Goal: Communication & Community: Answer question/provide support

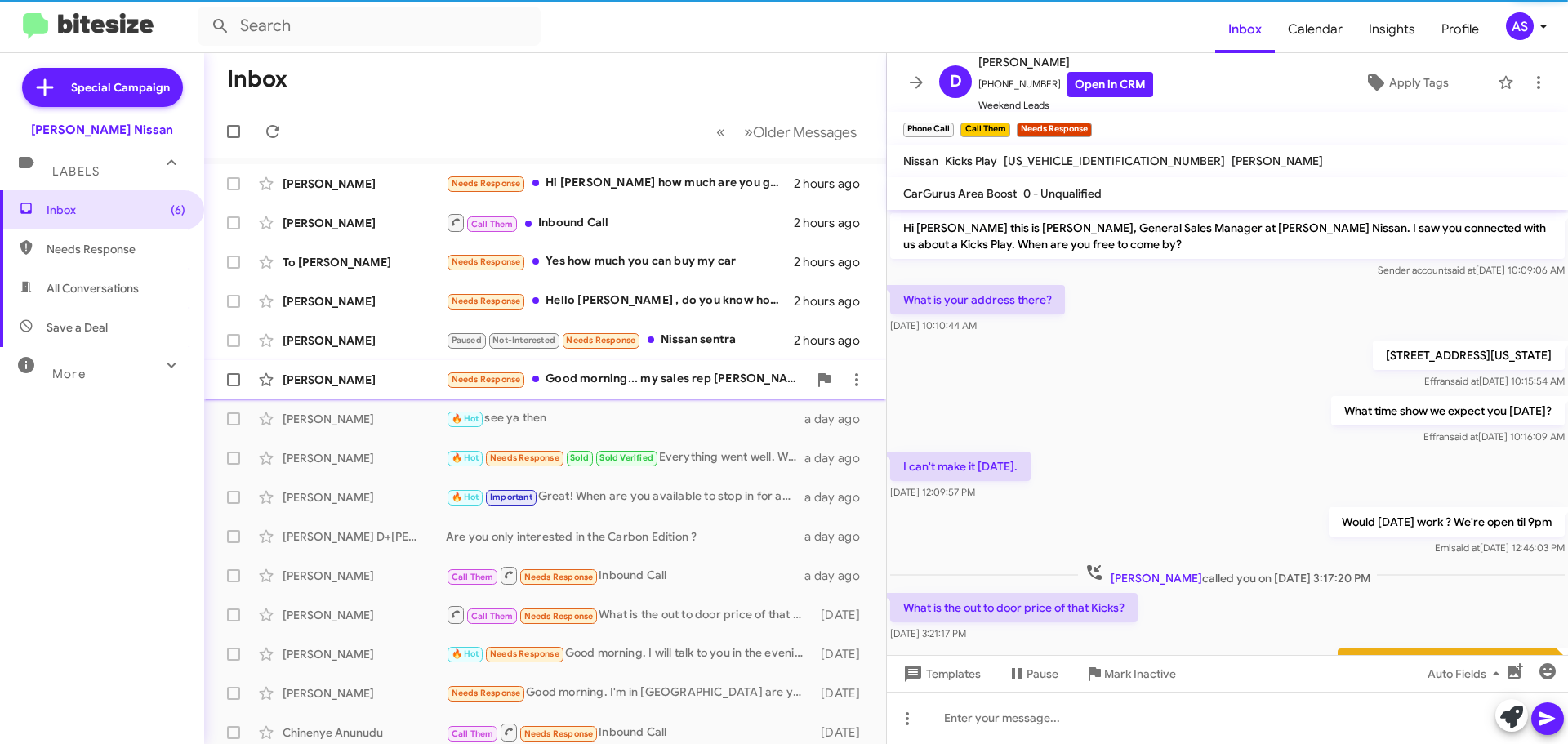
click at [689, 385] on div "Needs Response Good morning... my sales rep Ximena was great sadly the numbers …" at bounding box center [626, 379] width 362 height 19
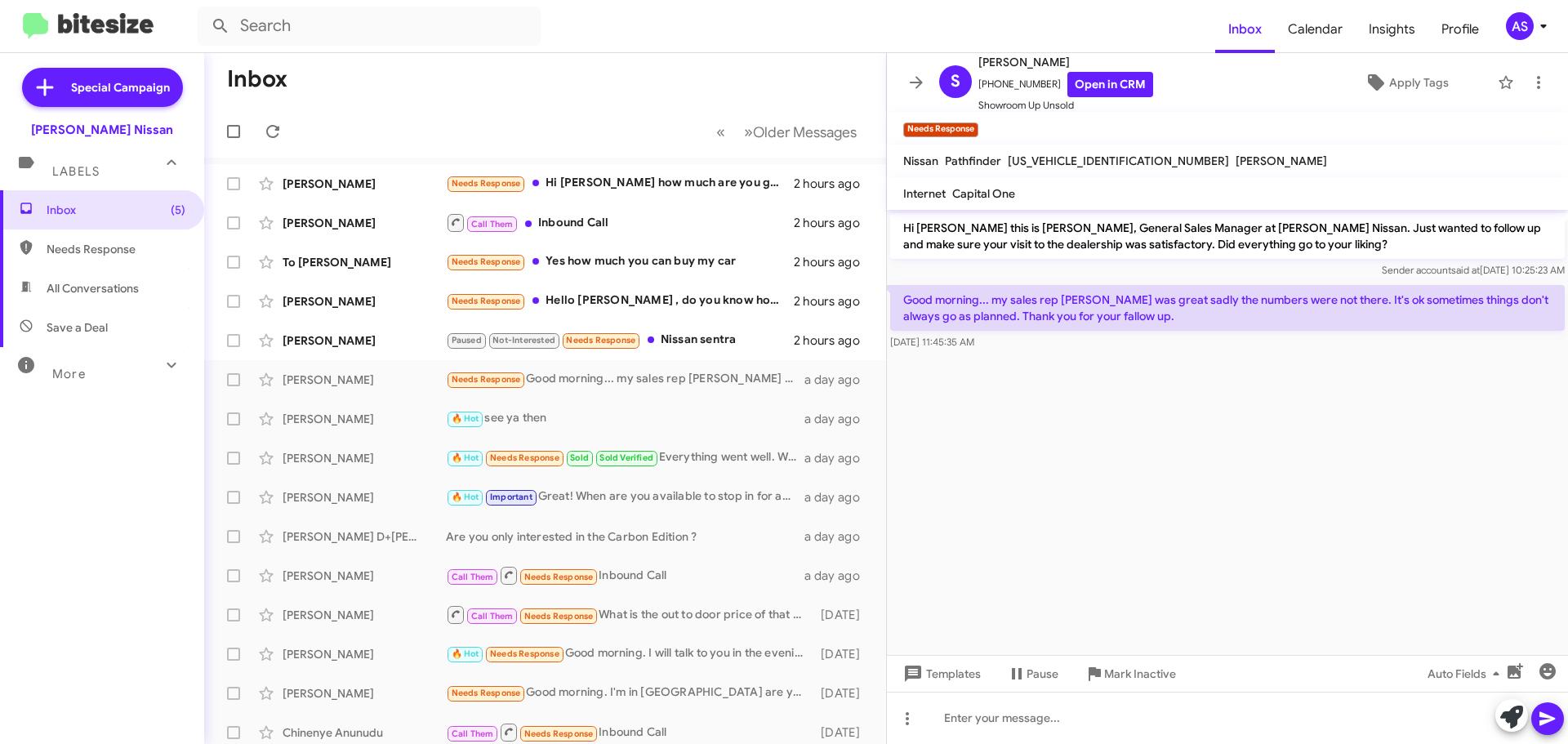
click at [1078, 578] on cdk-virtual-scroll-viewport "Hi Sandra this is Shawn Kennedy, General Sales Manager at Baker Nissan. Just wa…" at bounding box center [1227, 433] width 681 height 445
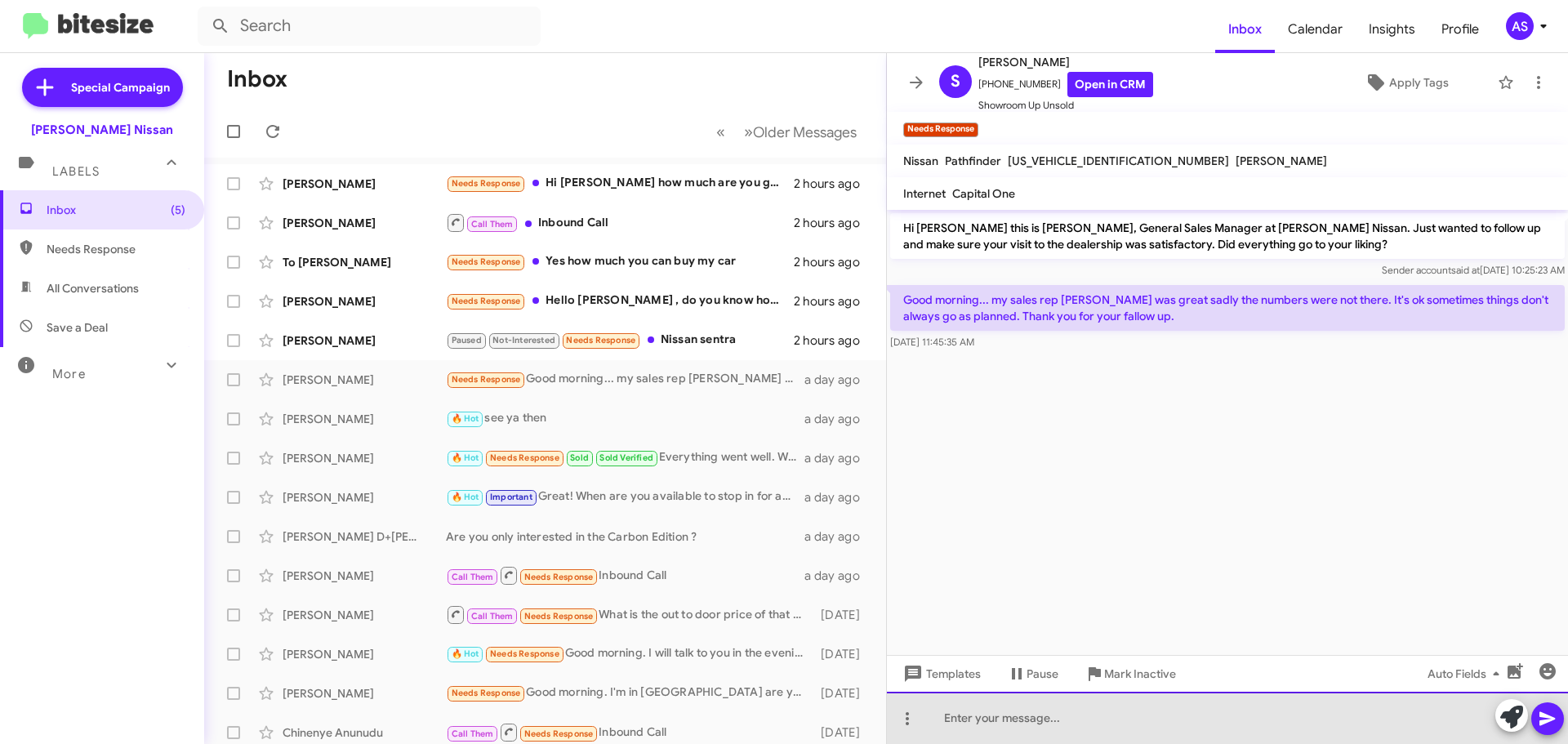
click at [1294, 712] on div at bounding box center [1227, 718] width 681 height 52
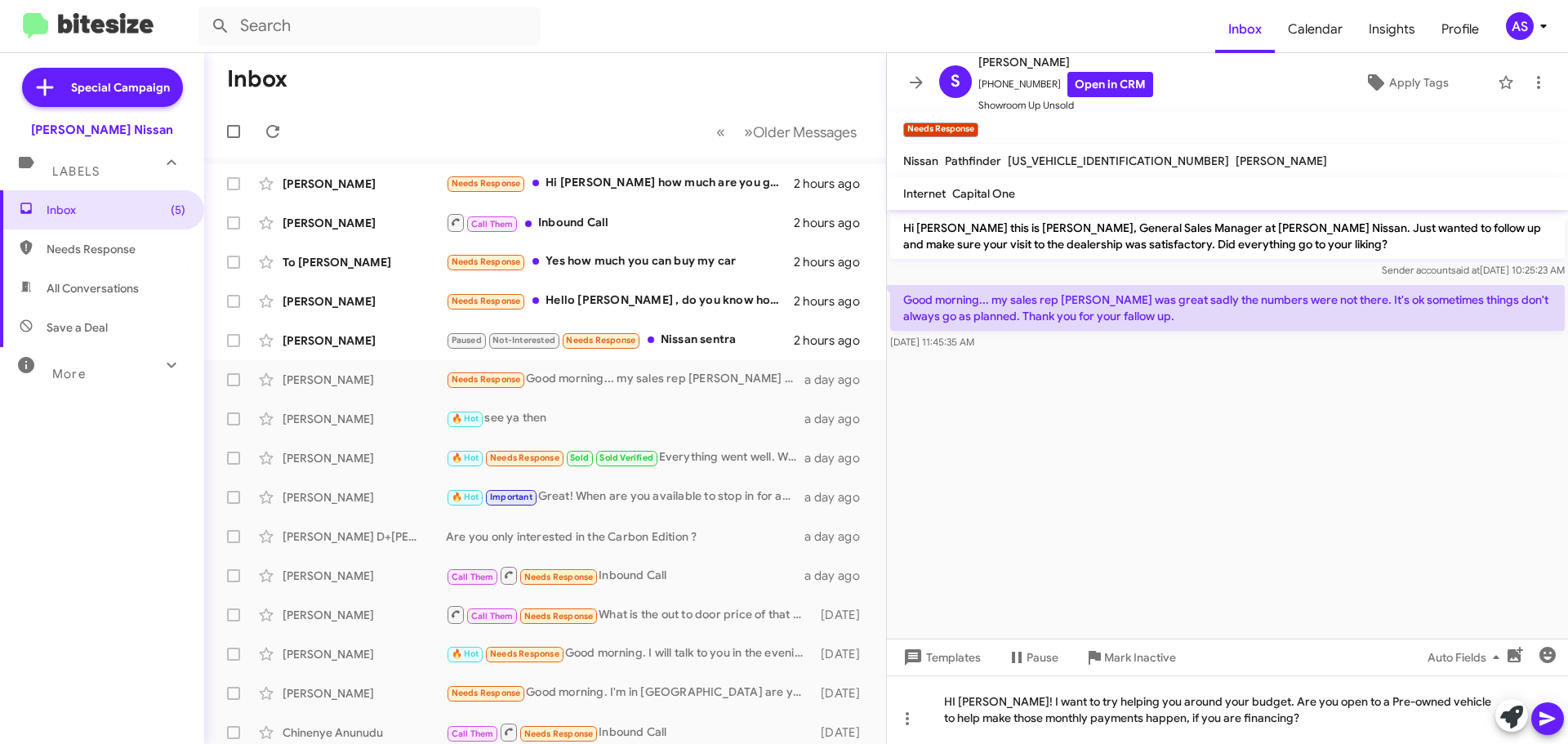
drag, startPoint x: 1323, startPoint y: 379, endPoint x: 1338, endPoint y: 389, distance: 18.0
click at [1324, 380] on cdk-virtual-scroll-viewport "Hi Sandra this is Shawn Kennedy, General Sales Manager at Baker Nissan. Just wa…" at bounding box center [1227, 425] width 681 height 429
click at [1547, 728] on icon at bounding box center [1548, 719] width 20 height 20
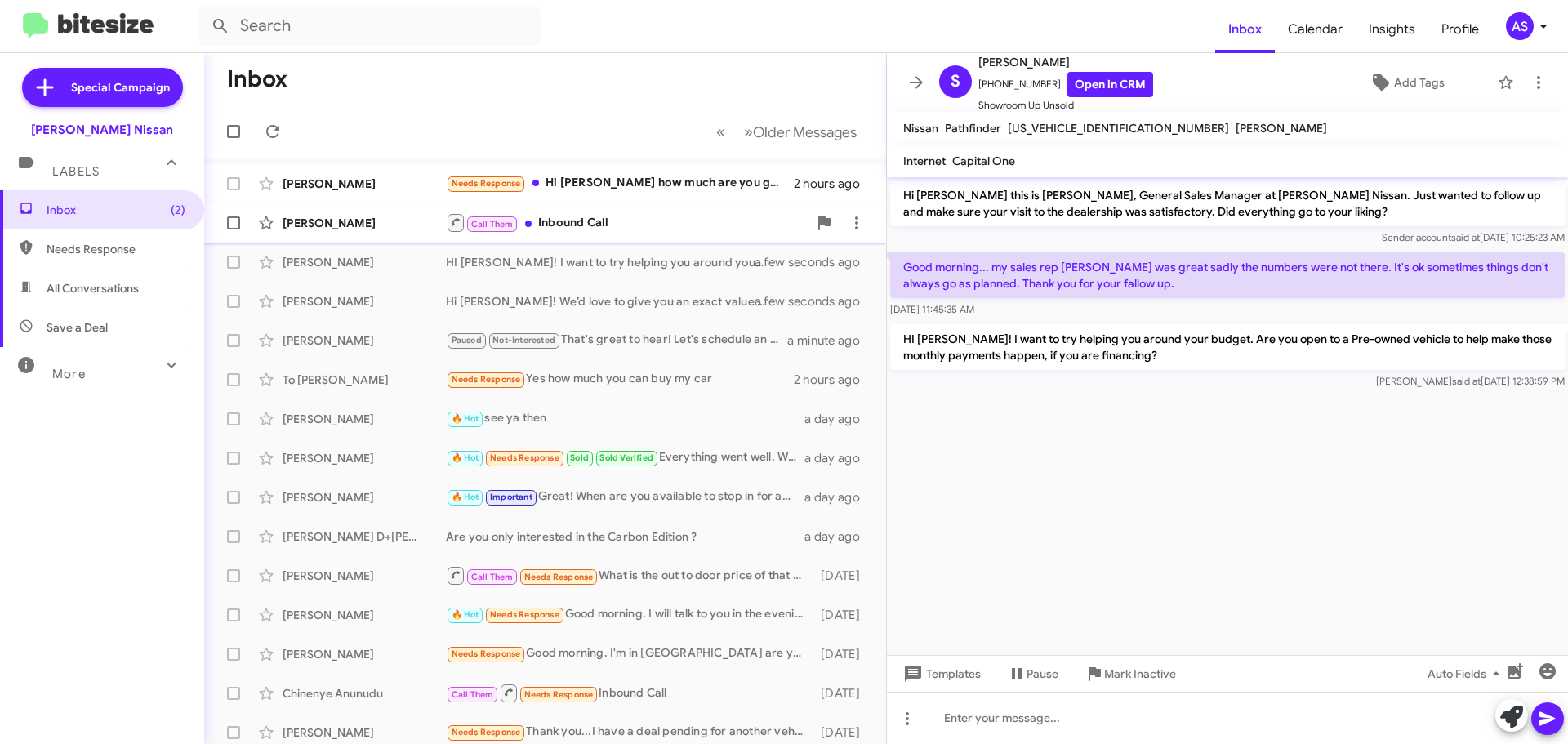
click at [615, 225] on div "Call Them Inbound Call" at bounding box center [626, 223] width 362 height 21
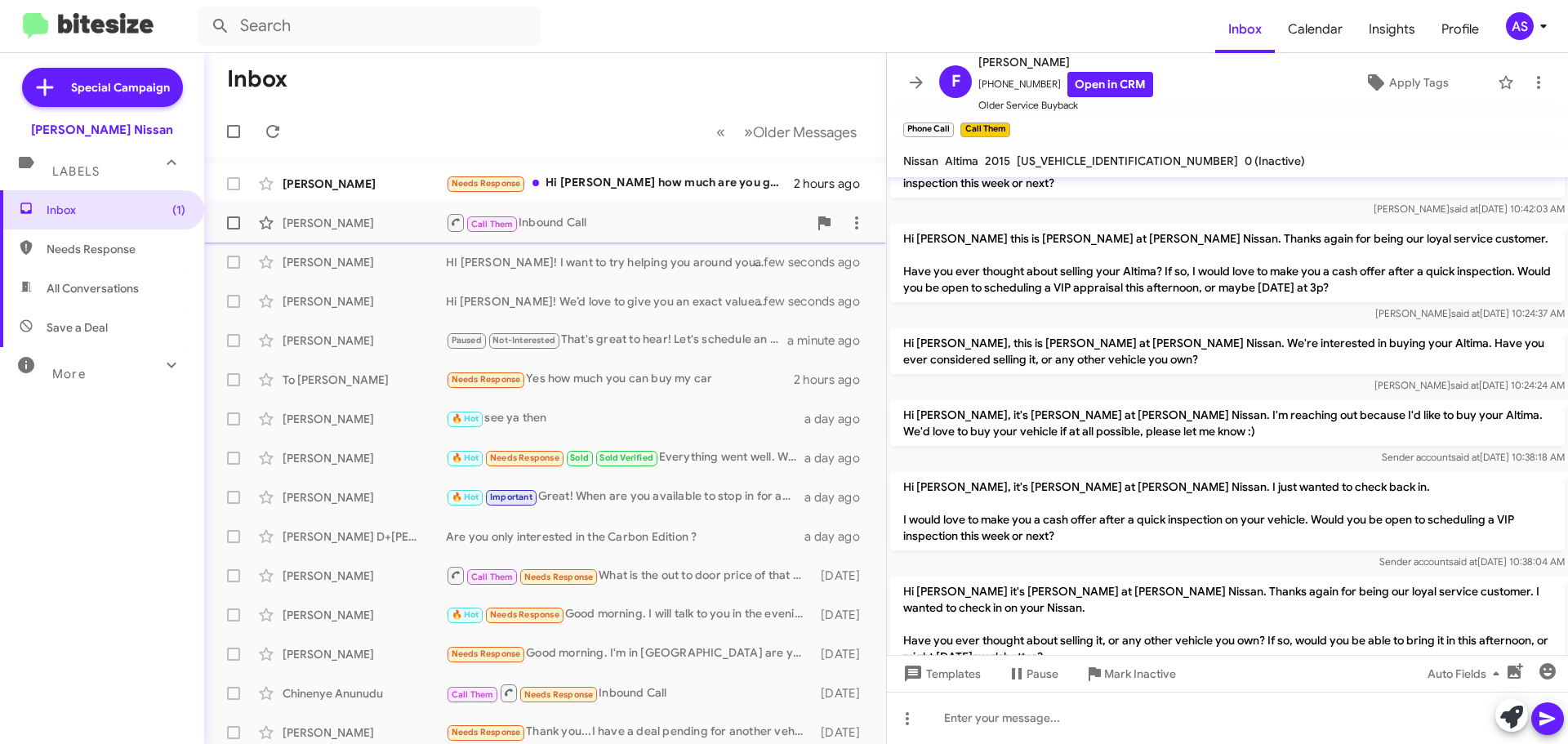
scroll to position [180, 0]
click at [677, 192] on div "Needs Response Hi Shawn how much are you guys buying them for?" at bounding box center [626, 183] width 362 height 19
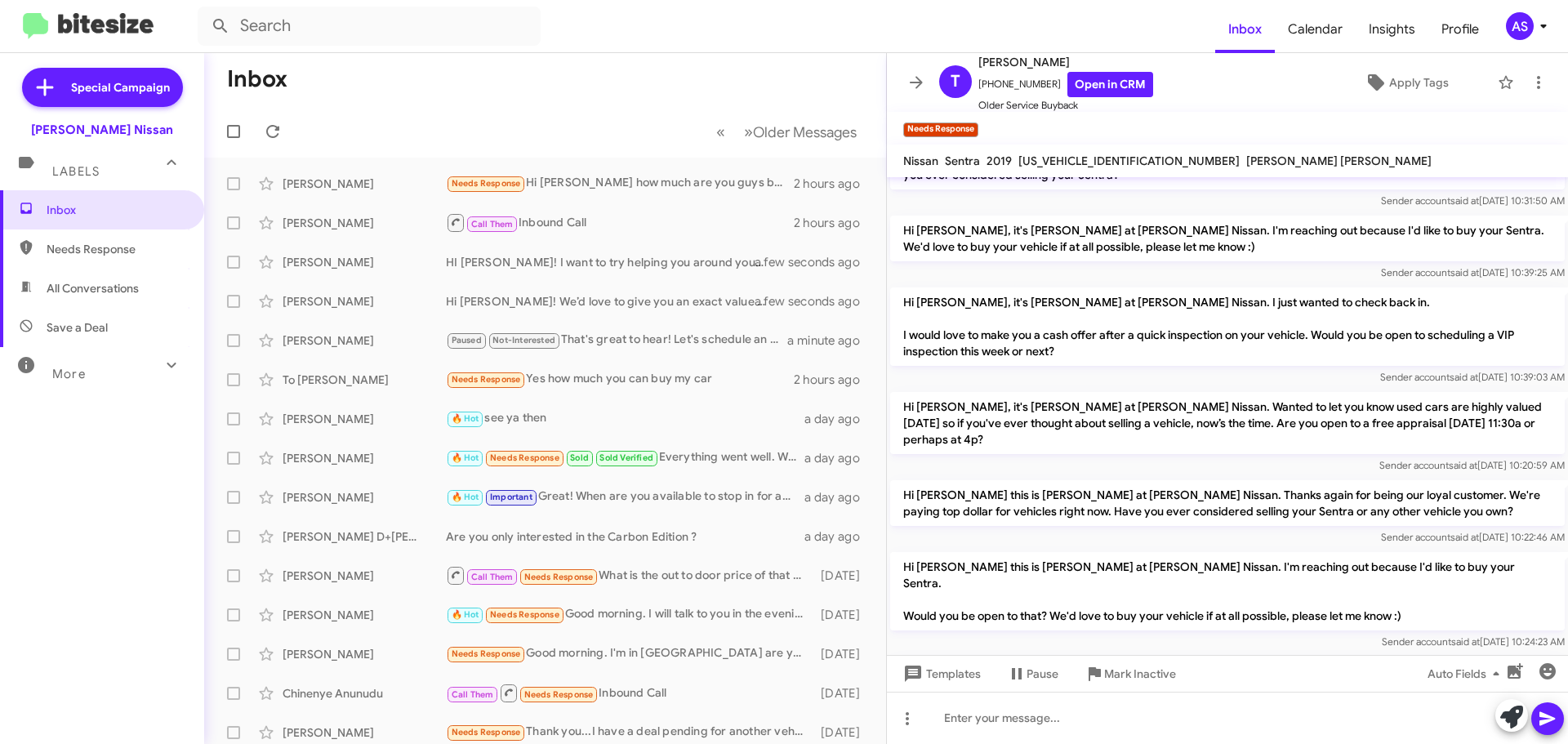
scroll to position [1169, 0]
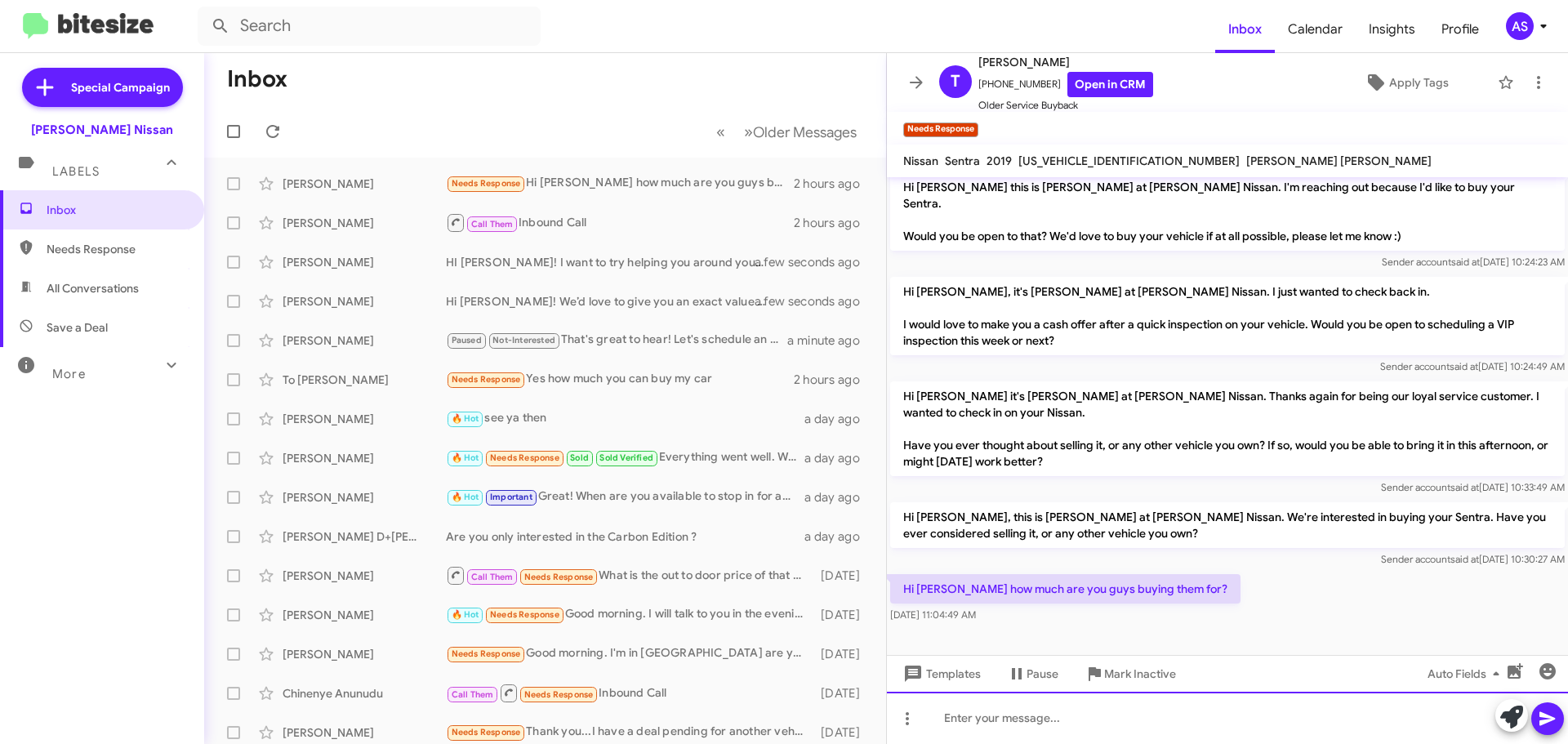
click at [1082, 719] on div at bounding box center [1227, 718] width 681 height 52
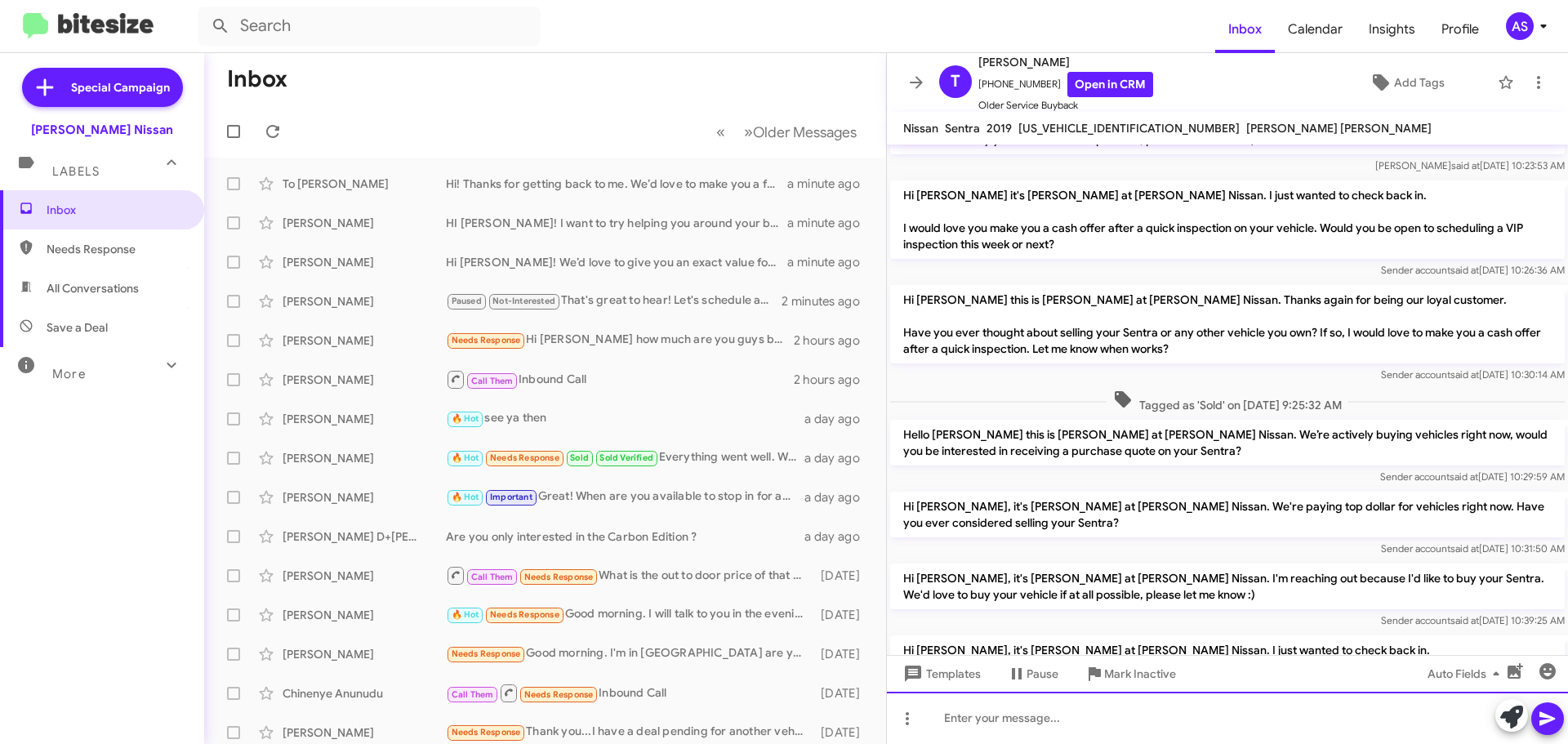
scroll to position [1212, 0]
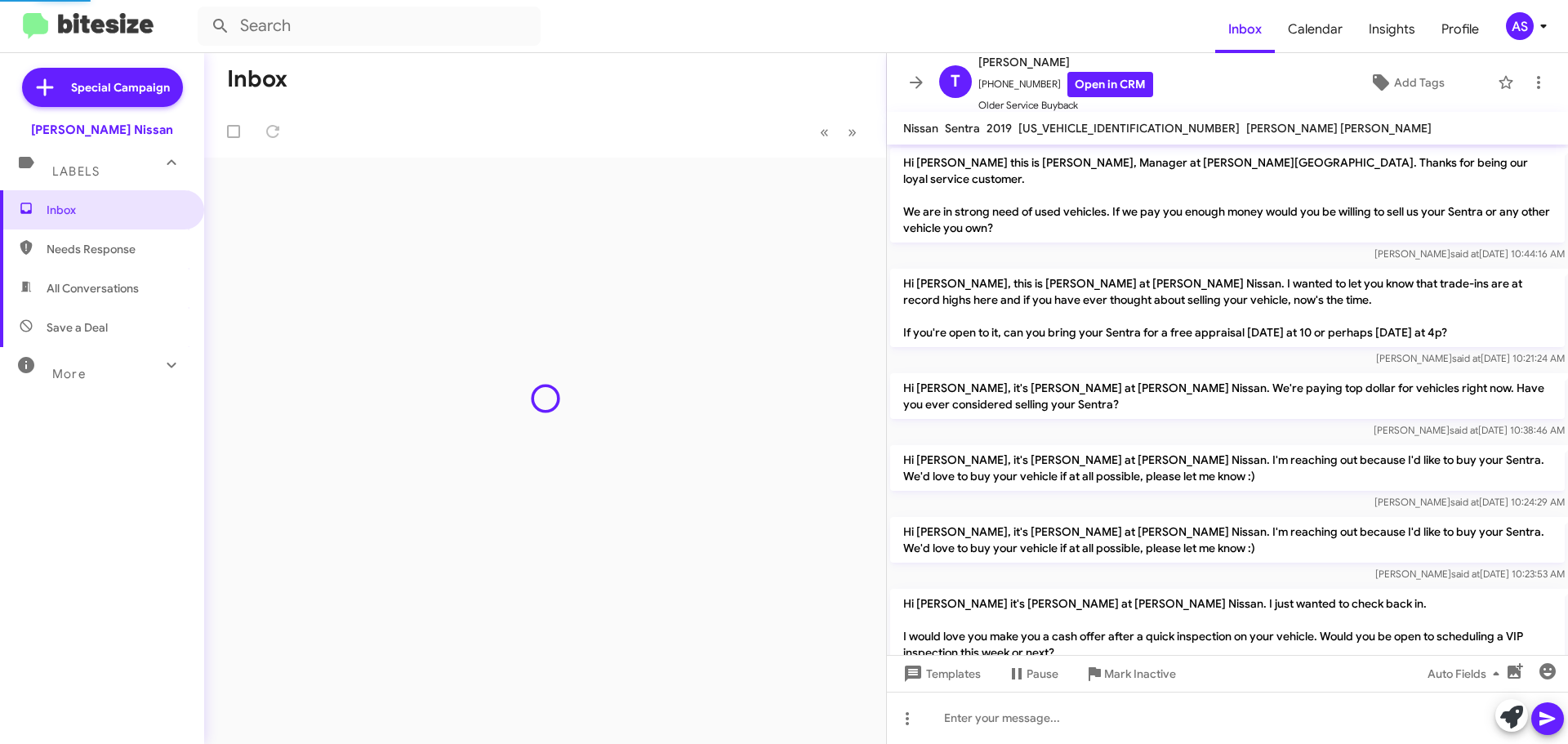
scroll to position [1212, 0]
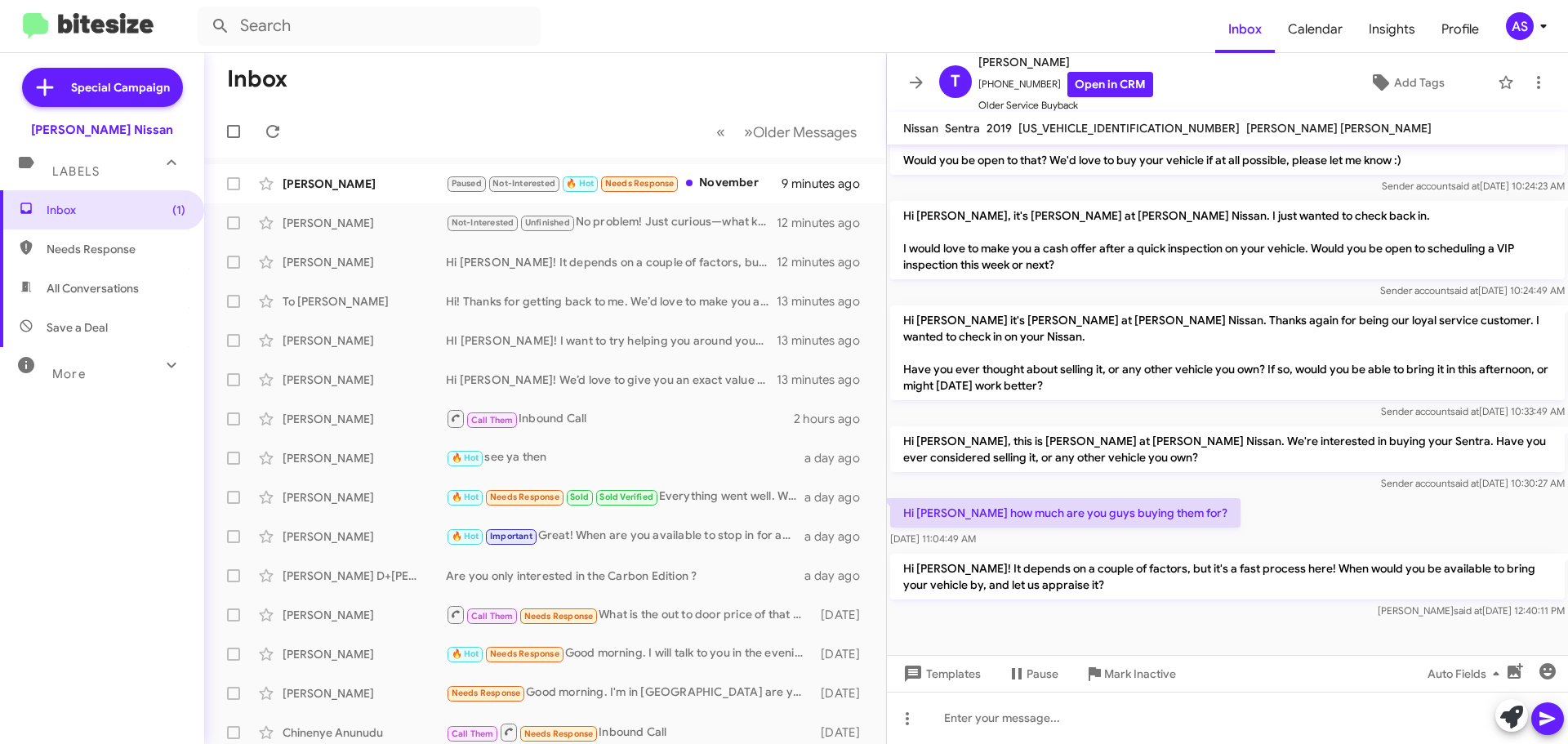
click at [176, 571] on div "Inbox (1) Needs Response All Conversations Save a Deal More Important 🔥 Hot App…" at bounding box center [102, 414] width 205 height 447
click at [174, 573] on div "Inbox (1) Needs Response All Conversations Save a Deal More Important 🔥 Hot App…" at bounding box center [102, 414] width 205 height 447
click at [170, 576] on div "Inbox (1) Needs Response All Conversations Save a Deal More Important 🔥 Hot App…" at bounding box center [102, 414] width 205 height 447
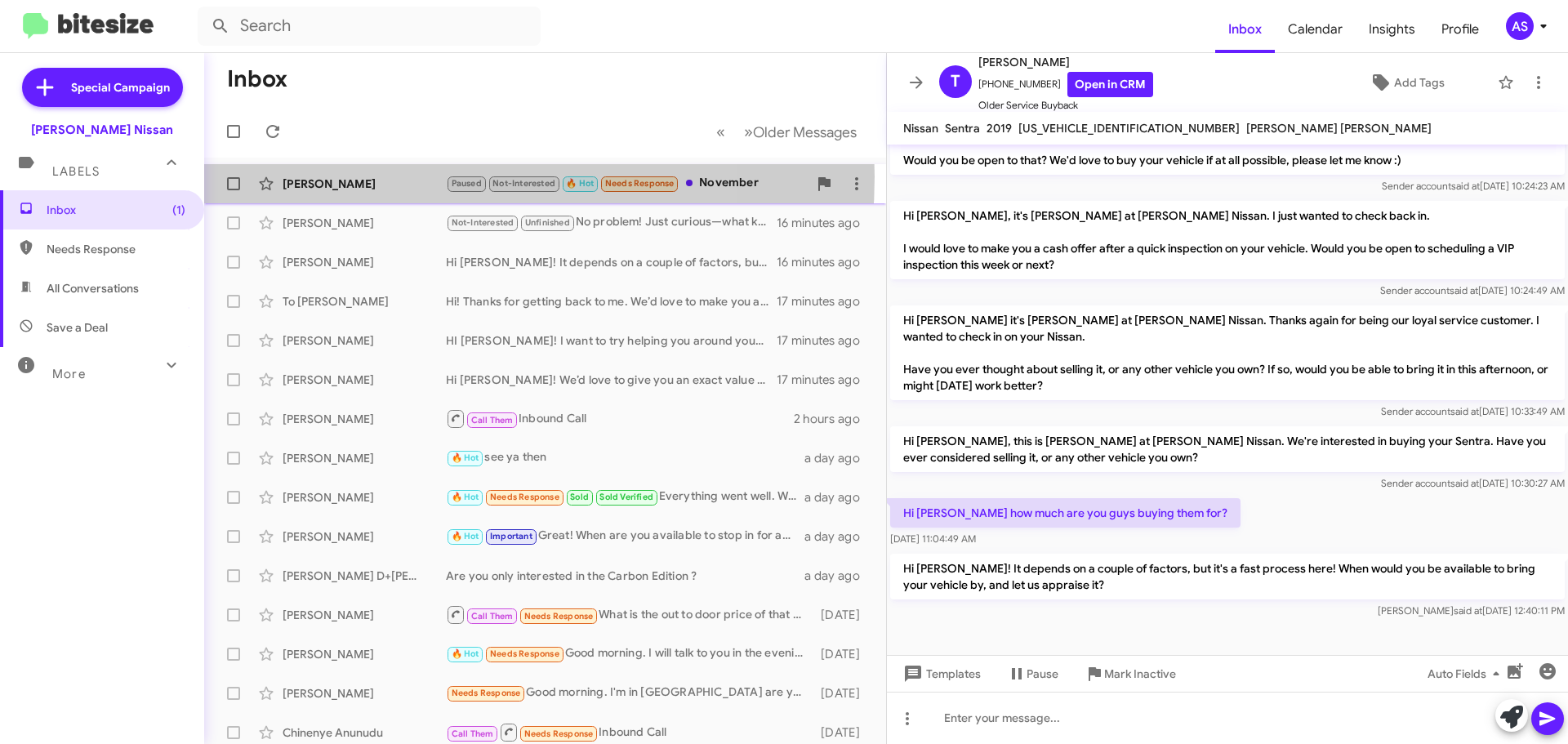
click at [388, 178] on div "[PERSON_NAME]" at bounding box center [364, 184] width 163 height 16
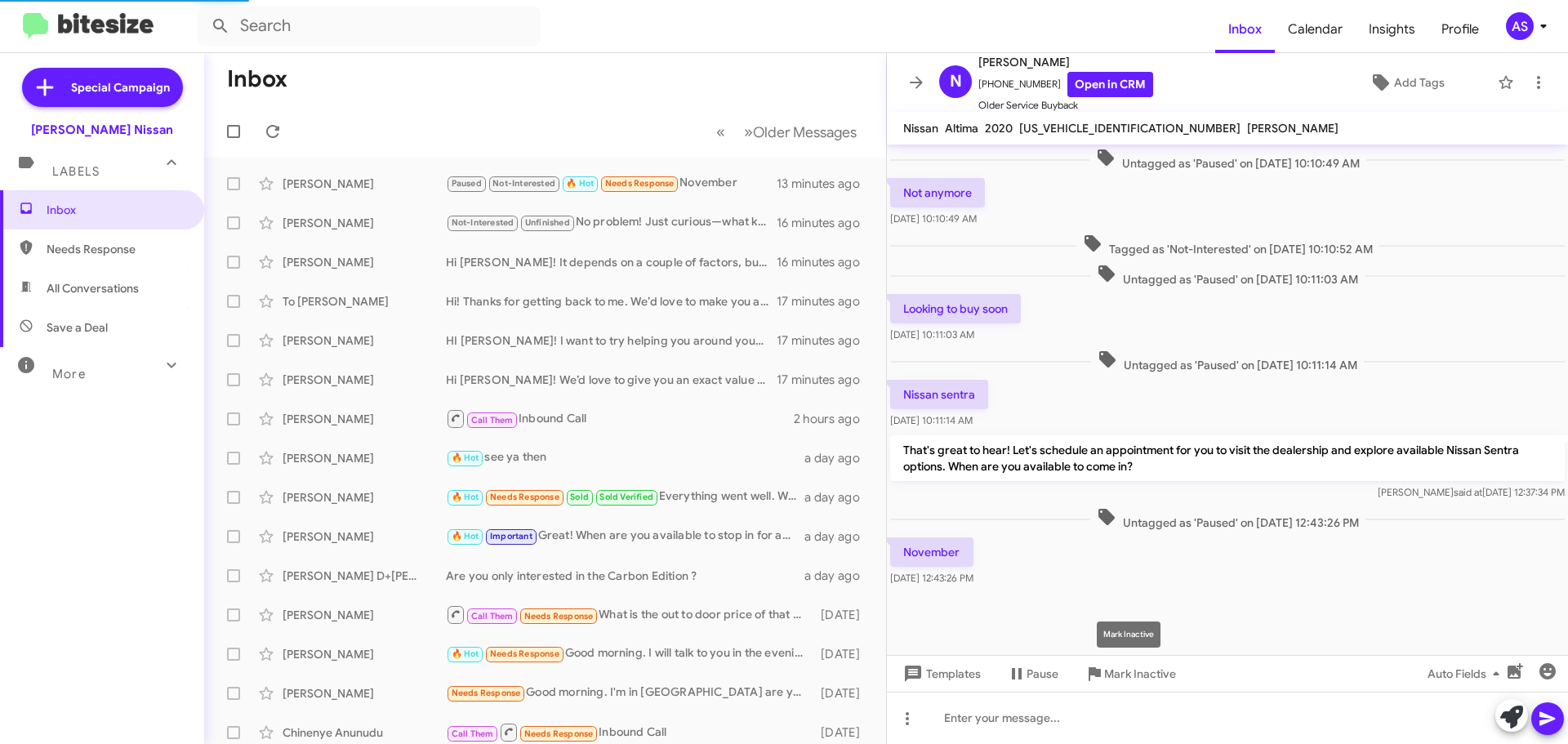
scroll to position [731, 0]
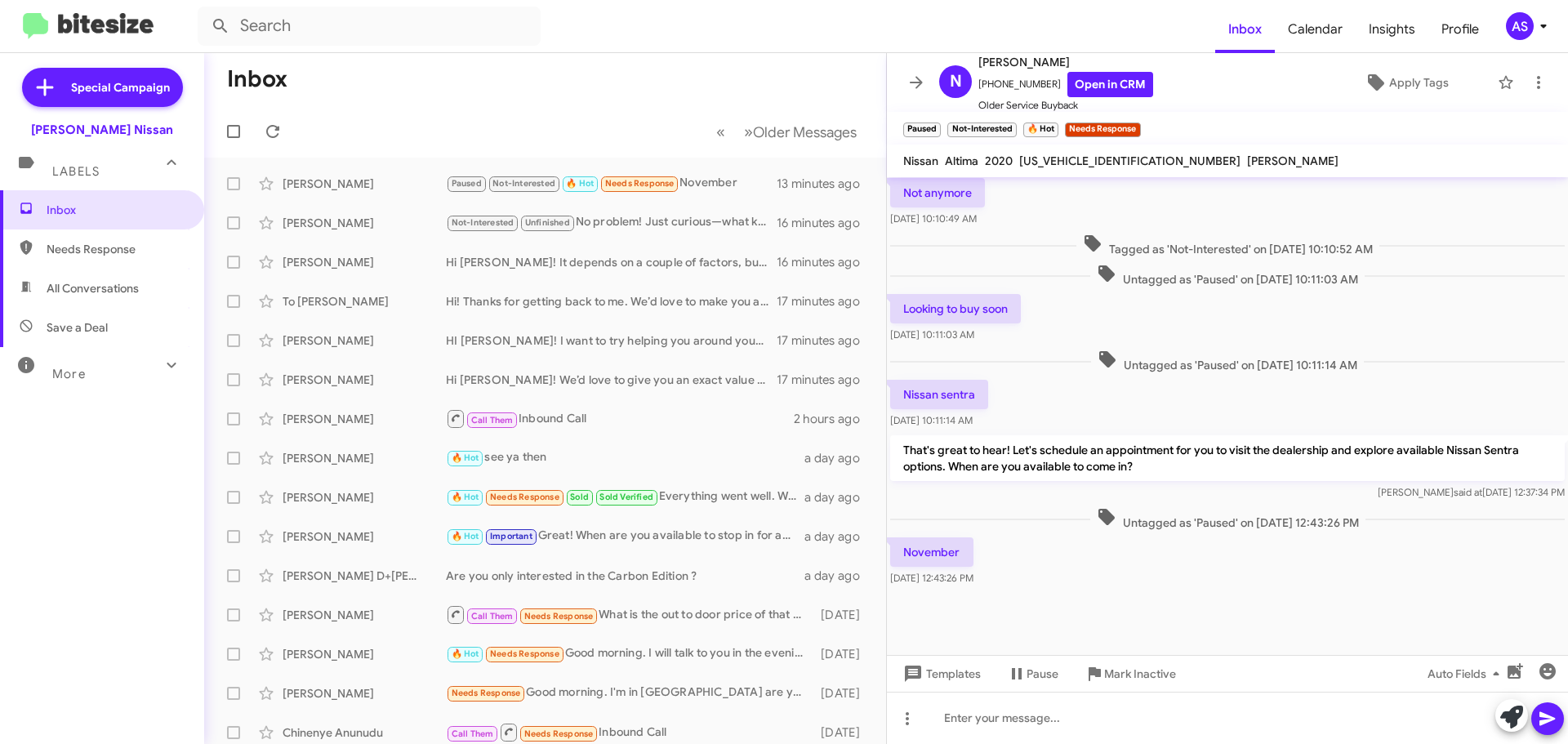
click at [1132, 567] on div "November [DATE] 12:43:26 PM" at bounding box center [1227, 562] width 681 height 56
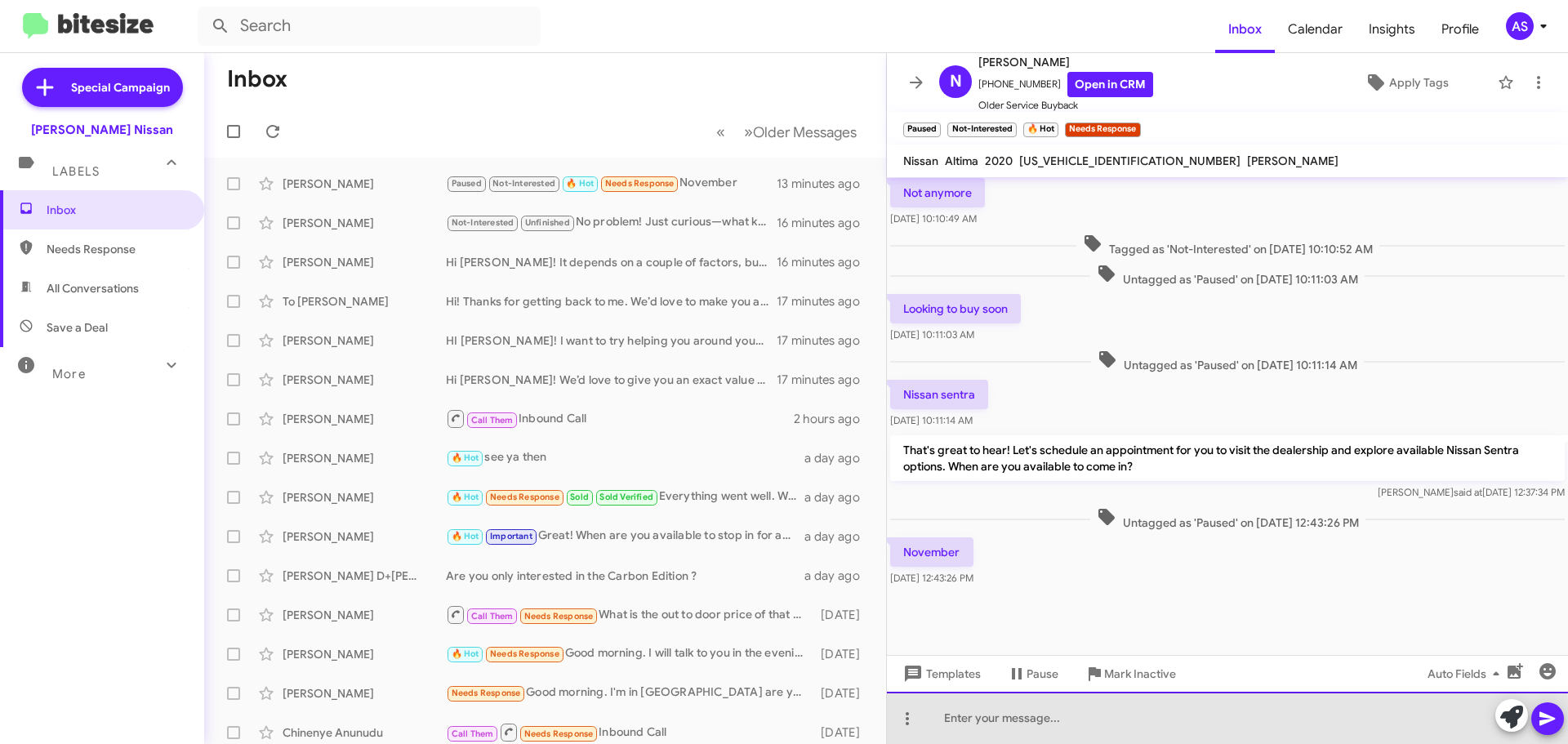
click at [1152, 724] on div at bounding box center [1227, 718] width 681 height 52
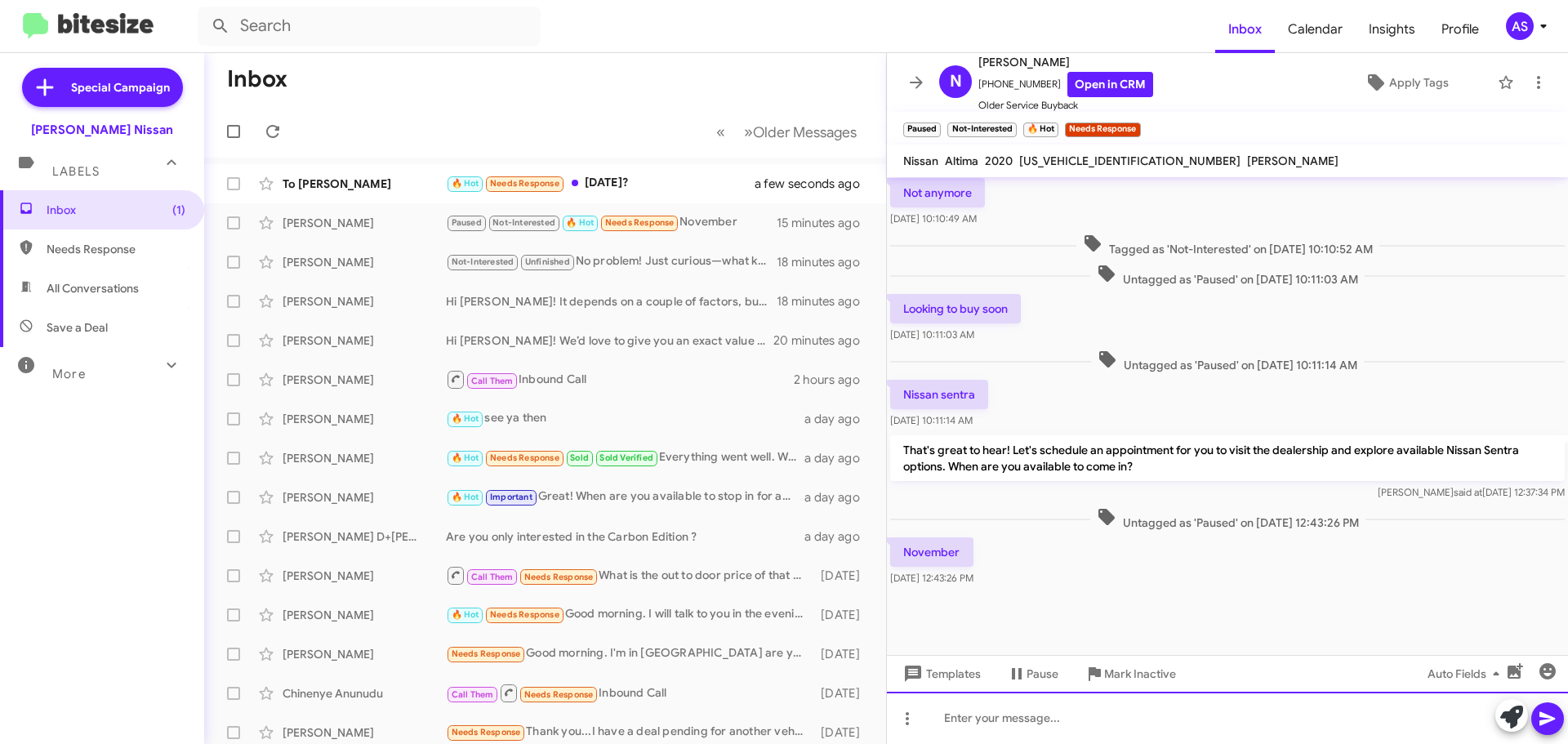
click at [1410, 713] on div at bounding box center [1227, 718] width 681 height 52
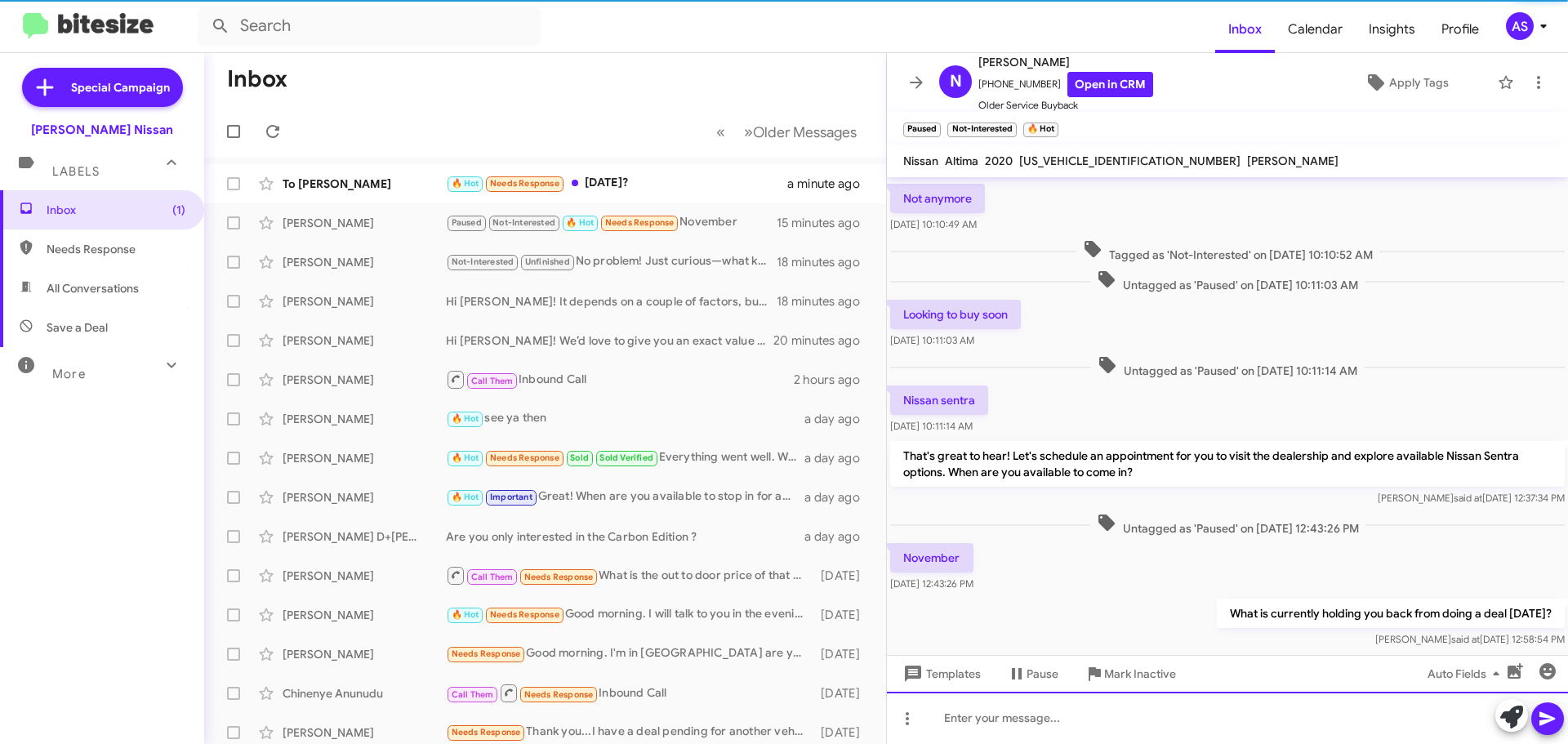
scroll to position [1248, 0]
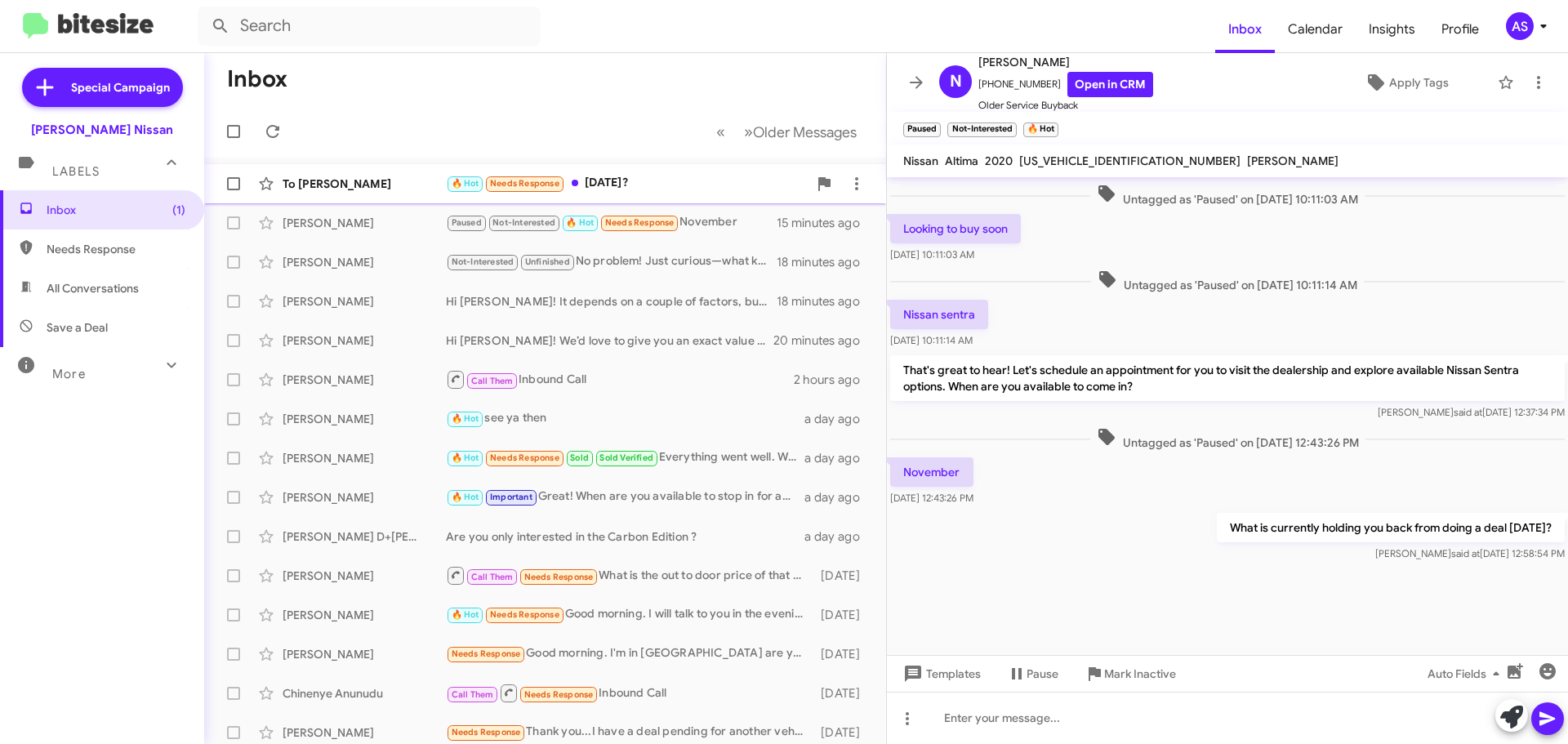
click at [595, 188] on div "🔥 Hot Needs Response [DATE]?" at bounding box center [626, 183] width 362 height 19
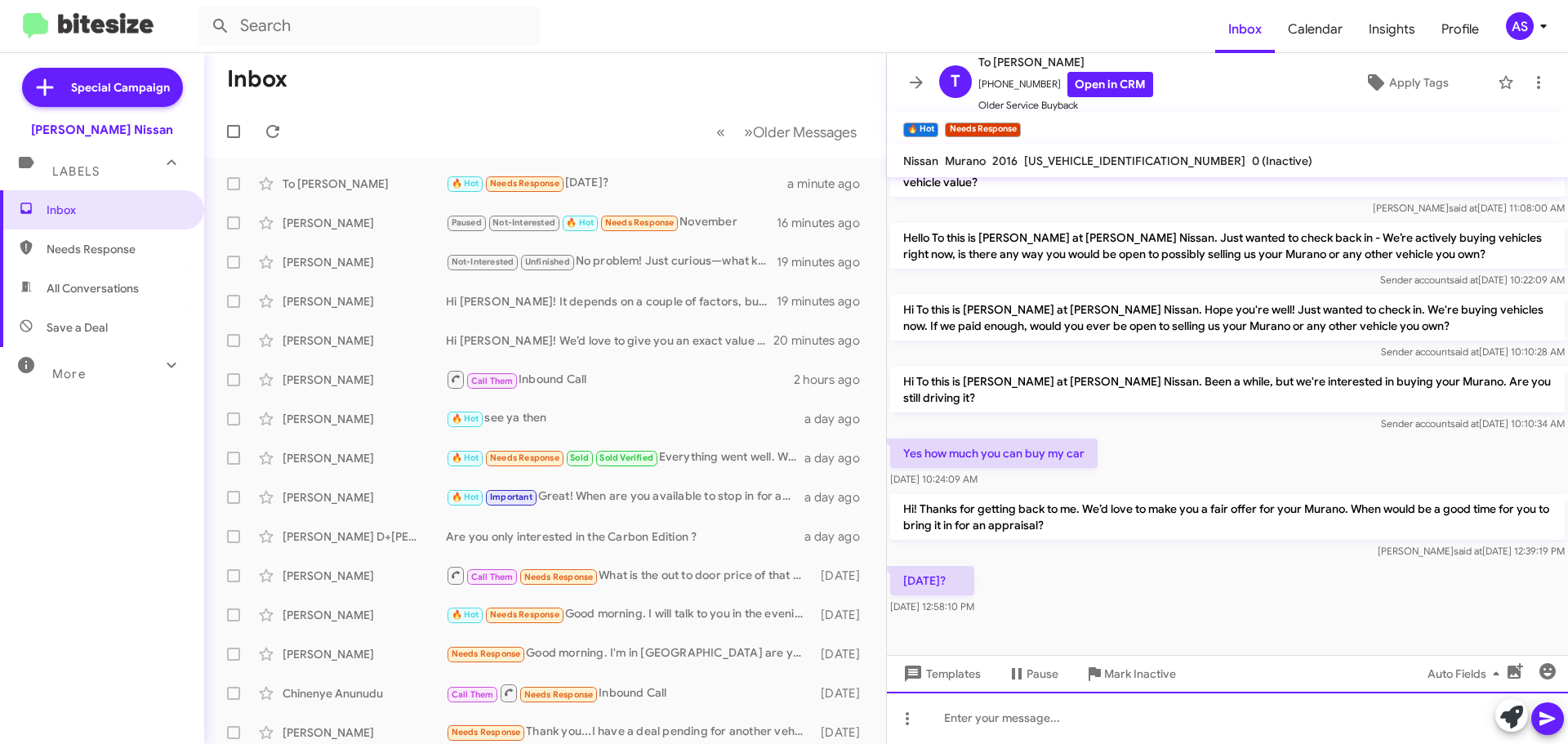
click at [1296, 744] on div at bounding box center [1227, 718] width 681 height 52
click at [1176, 722] on div at bounding box center [1227, 718] width 681 height 52
click at [1059, 706] on div at bounding box center [1227, 718] width 681 height 52
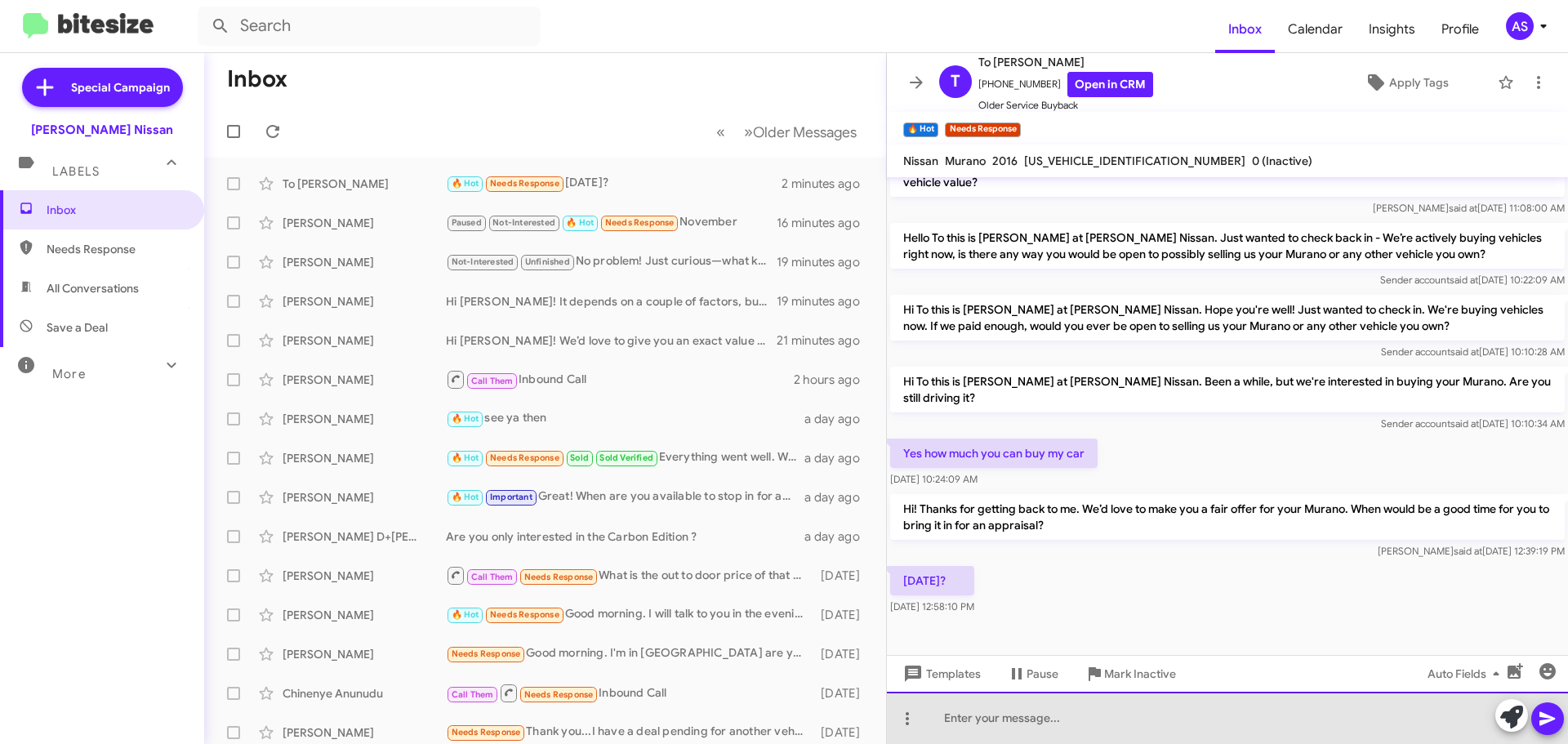
click at [1082, 716] on div at bounding box center [1227, 718] width 681 height 52
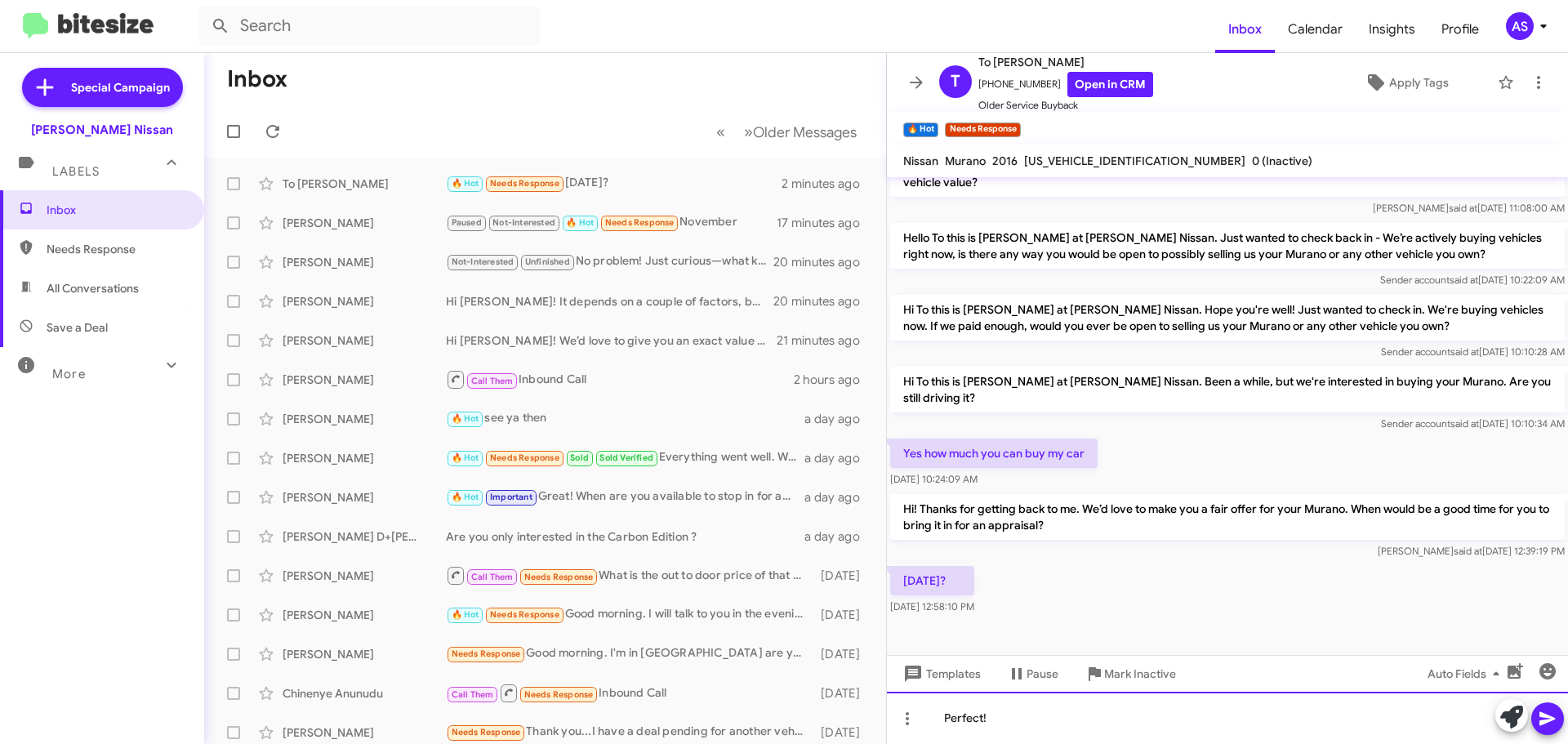
click at [965, 700] on div "Perfect!" at bounding box center [1227, 718] width 681 height 52
click at [1038, 724] on div "Perfect!" at bounding box center [1227, 718] width 681 height 52
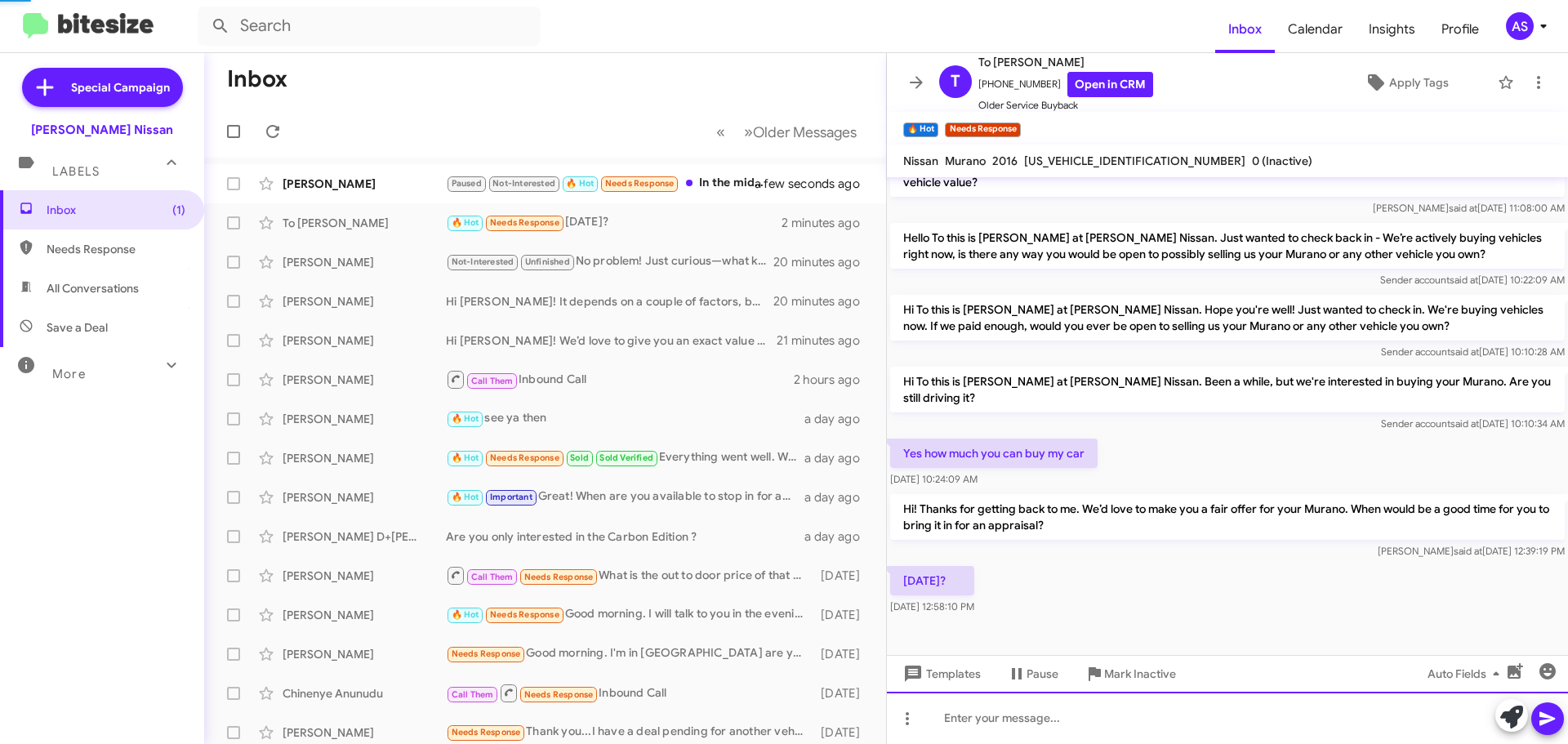
scroll to position [0, 0]
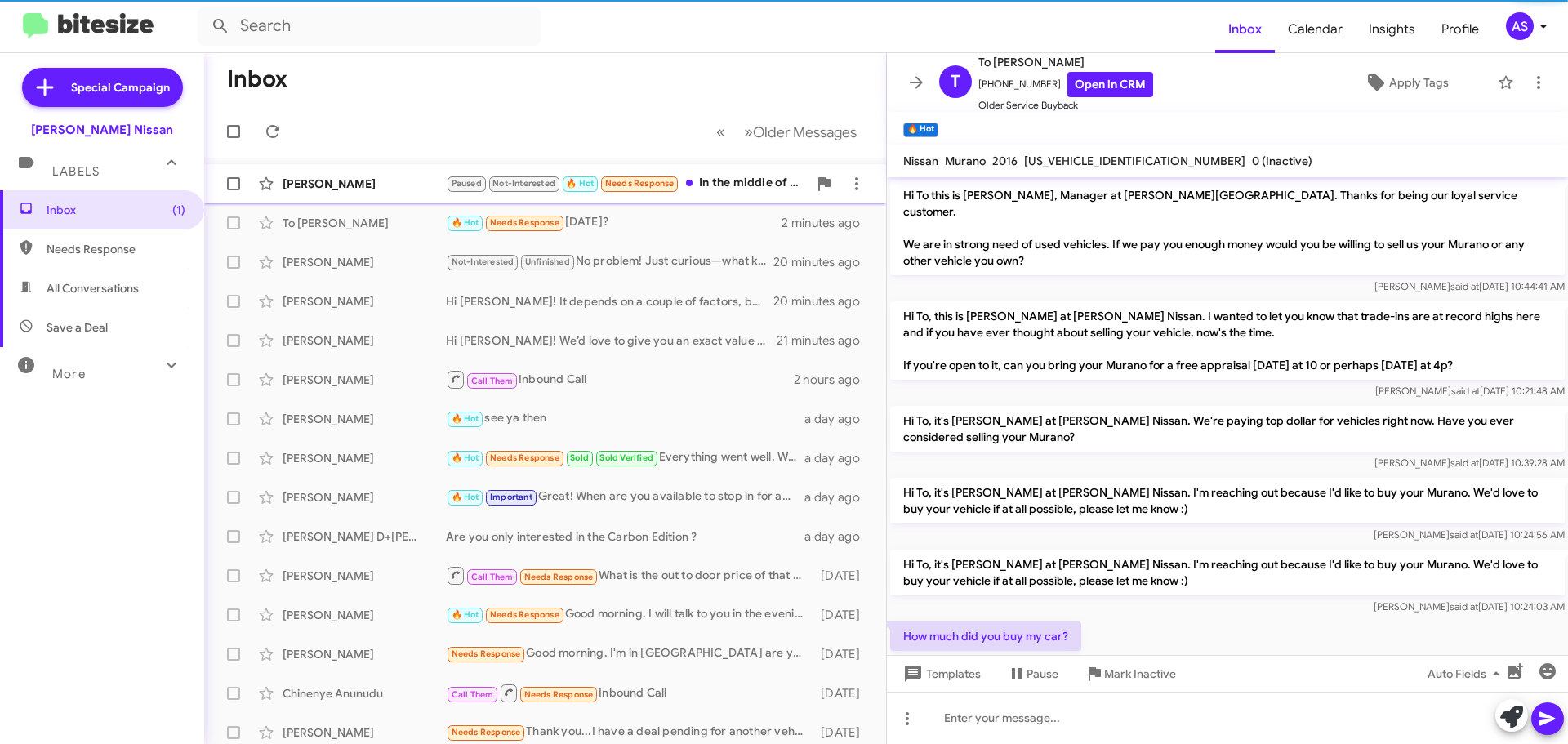
click at [719, 179] on div "Paused Not-Interested 🔥 Hot Needs Response In the middle of buying a home" at bounding box center [626, 183] width 362 height 19
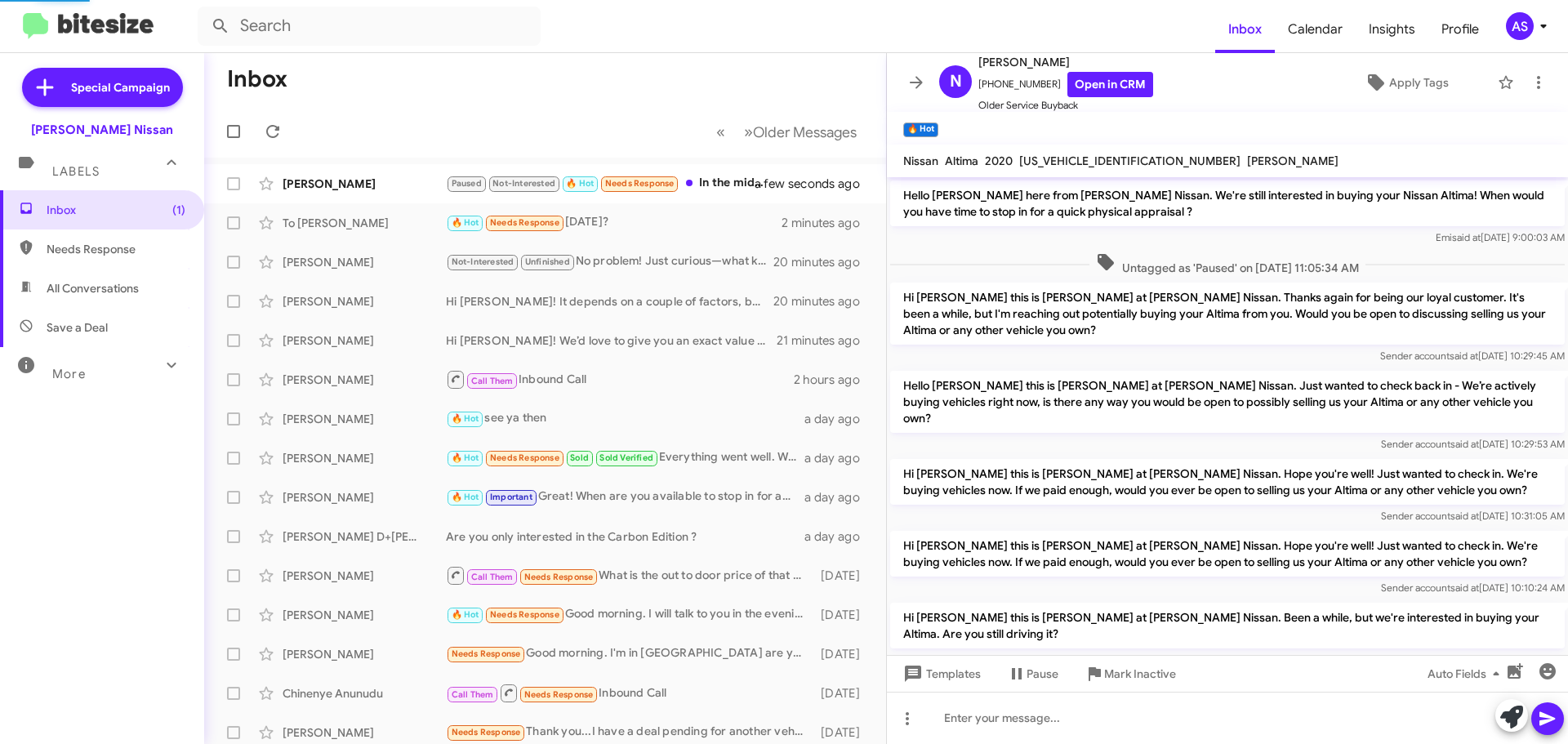
scroll to position [669, 0]
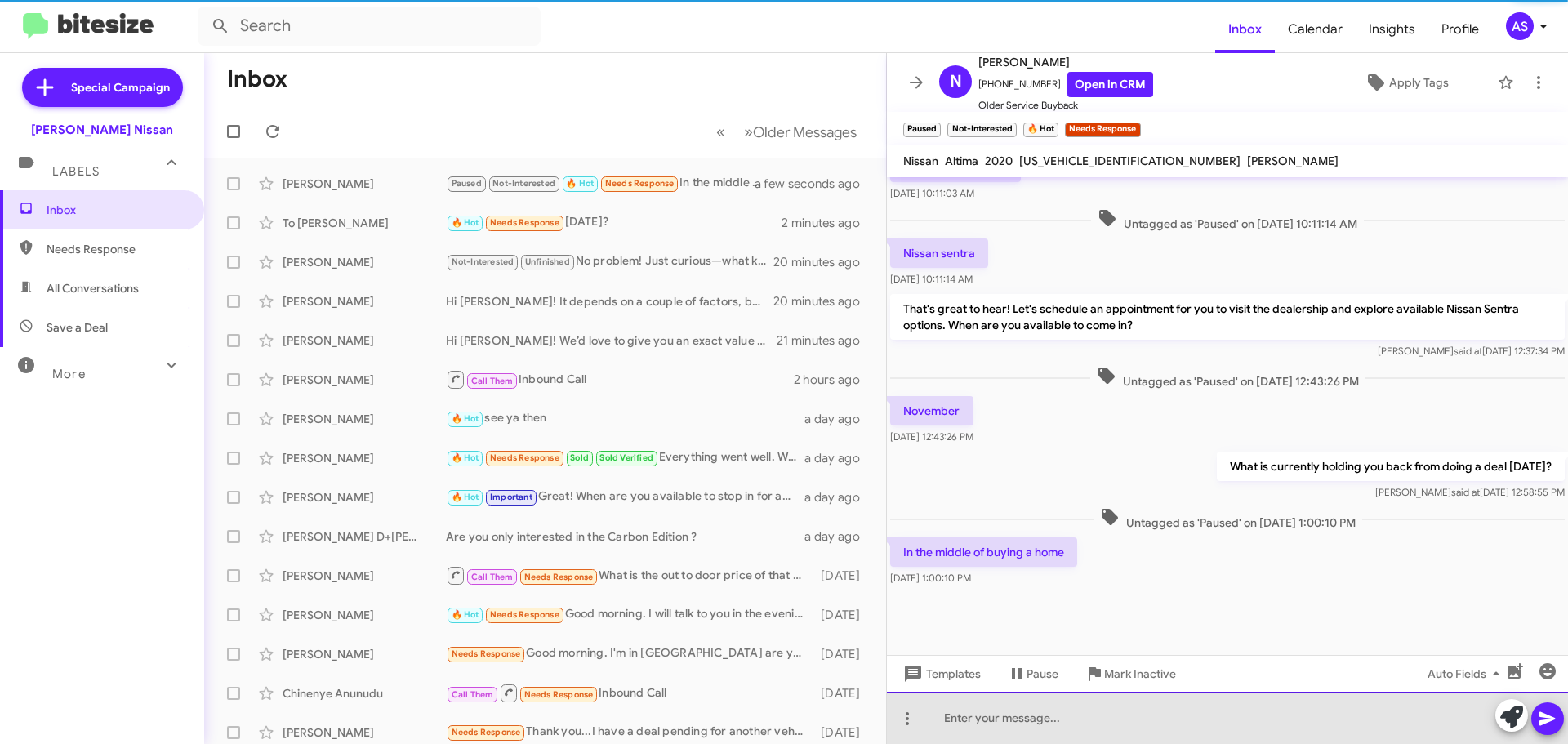
click at [1136, 733] on div at bounding box center [1227, 718] width 681 height 52
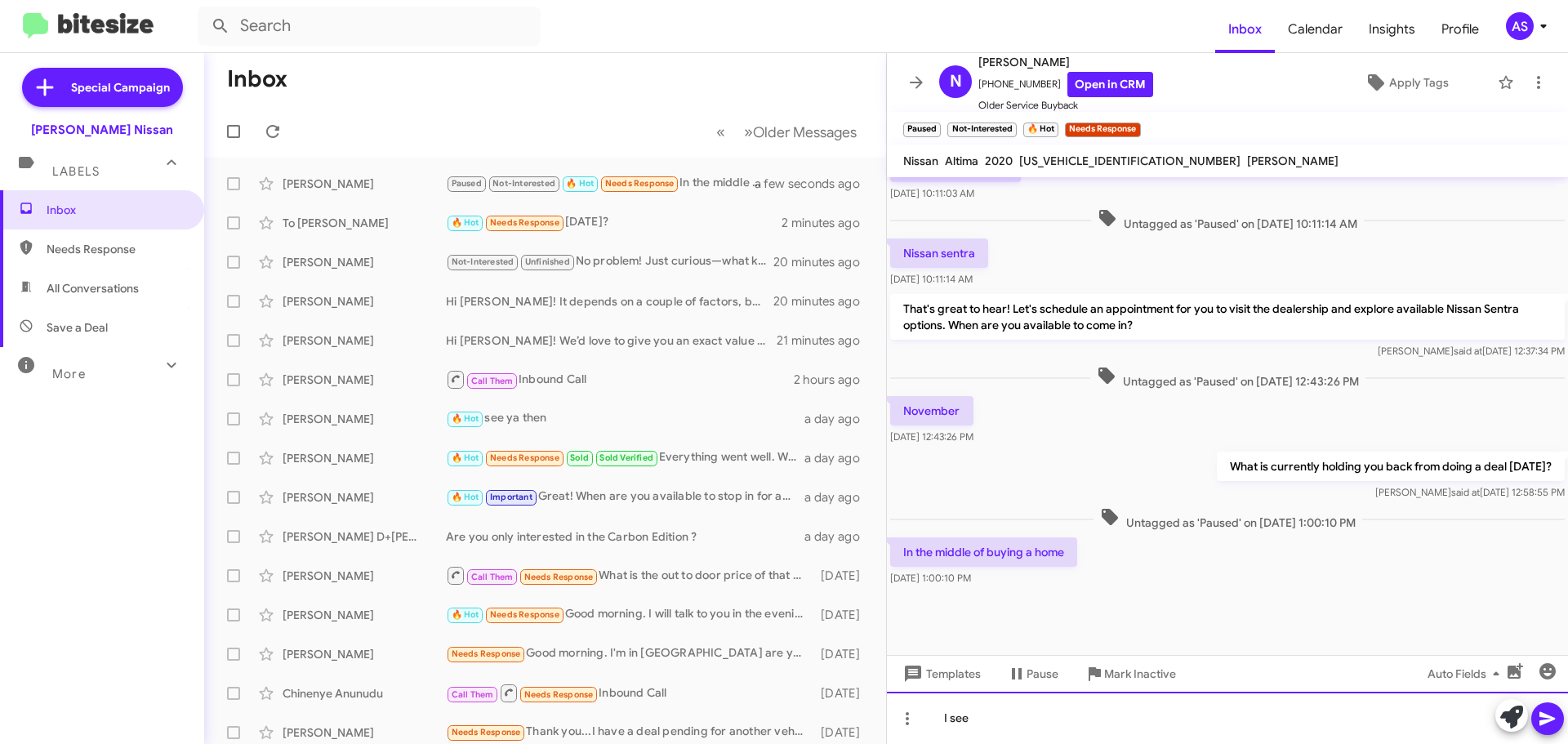
click at [1069, 741] on div "I see" at bounding box center [1227, 718] width 681 height 52
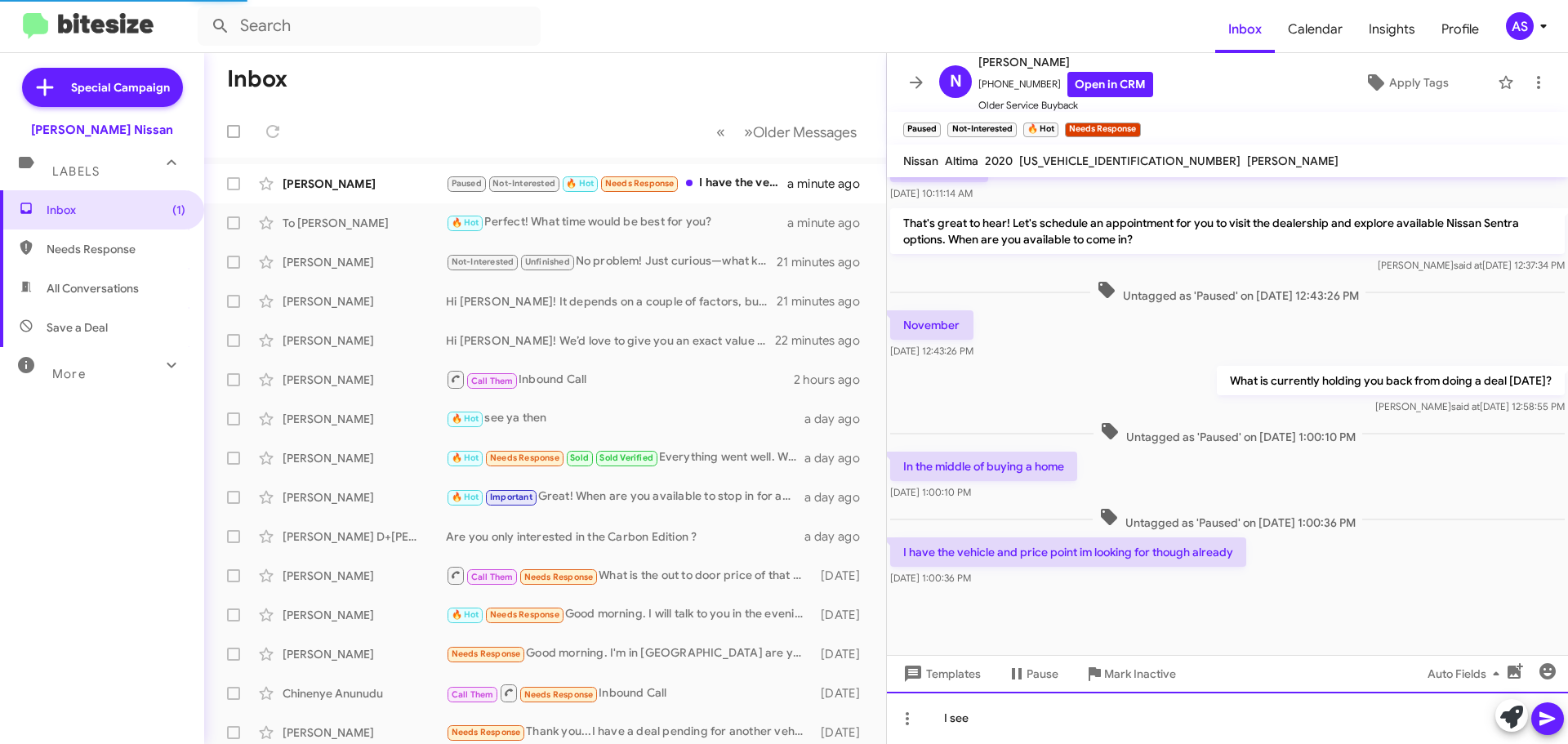
scroll to position [578, 0]
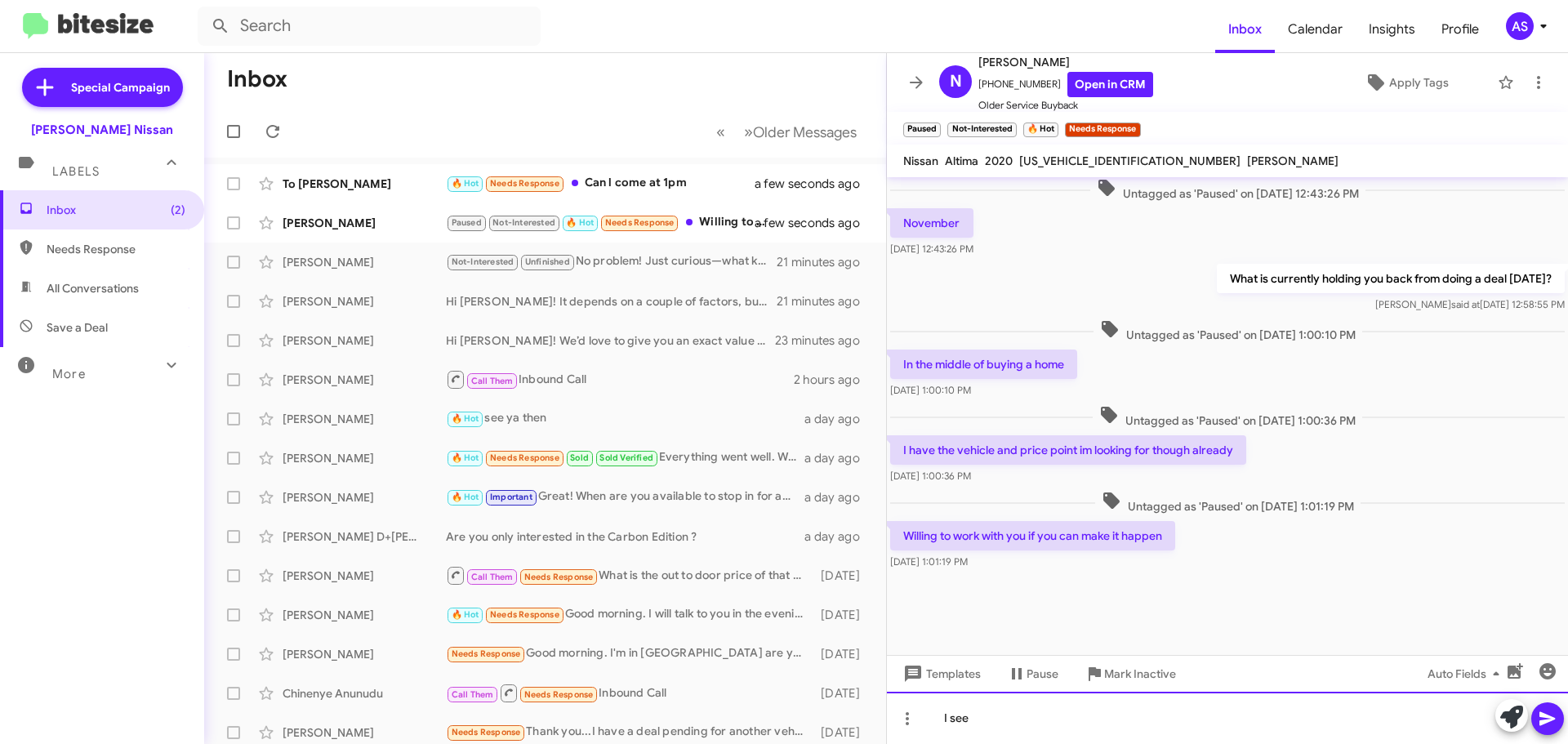
click at [1081, 725] on div "I see" at bounding box center [1227, 718] width 681 height 52
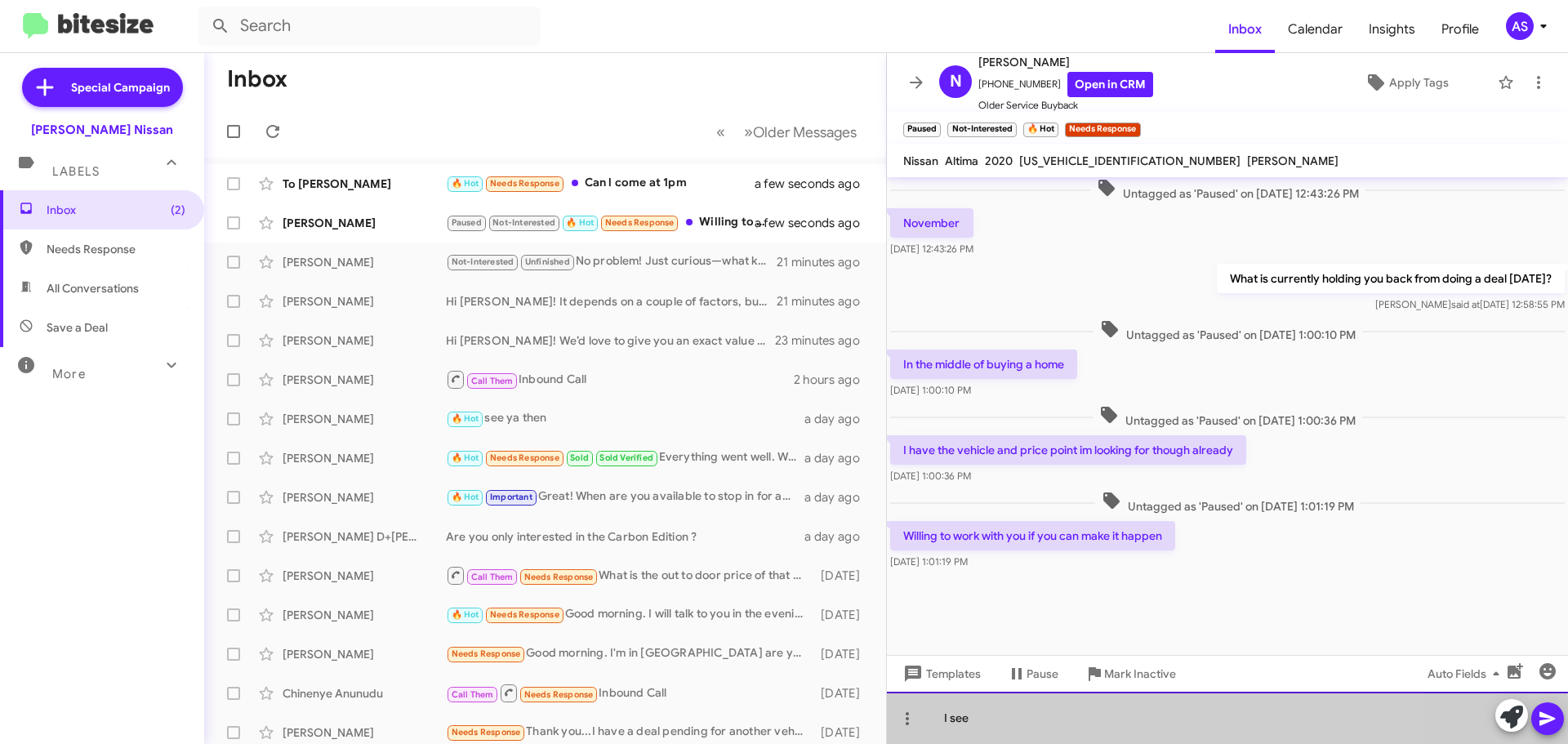
click at [1081, 725] on div "I see" at bounding box center [1227, 718] width 681 height 52
